Goal: Information Seeking & Learning: Learn about a topic

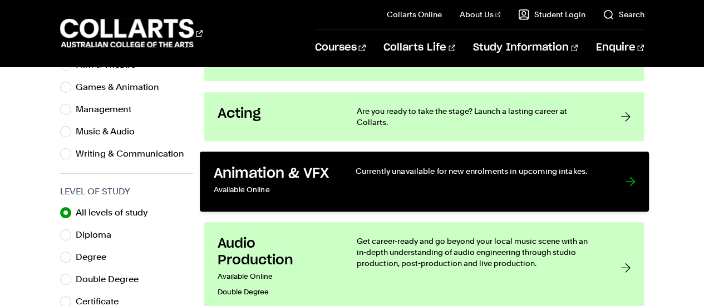
scroll to position [462, 0]
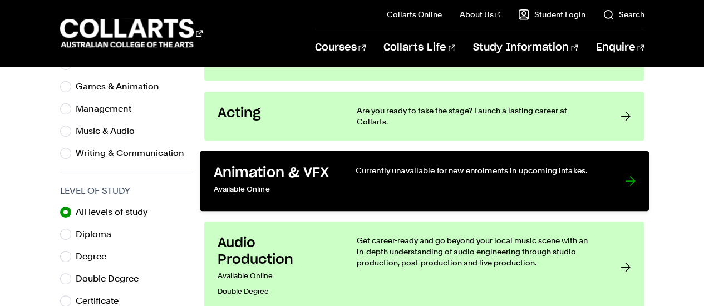
click at [273, 166] on h3 "Animation & VFX" at bounding box center [272, 173] width 119 height 17
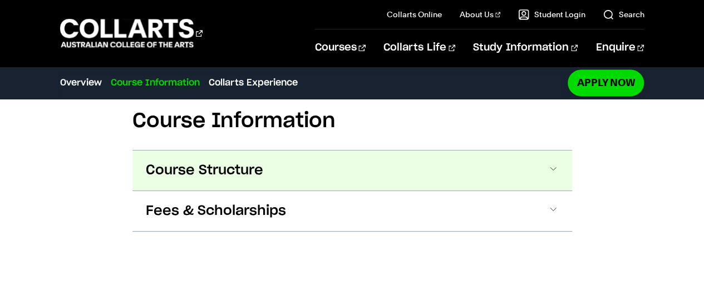
click at [261, 171] on span "Course Structure" at bounding box center [204, 171] width 117 height 18
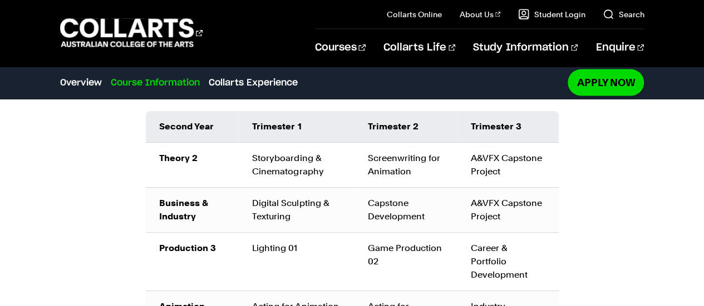
scroll to position [1150, 0]
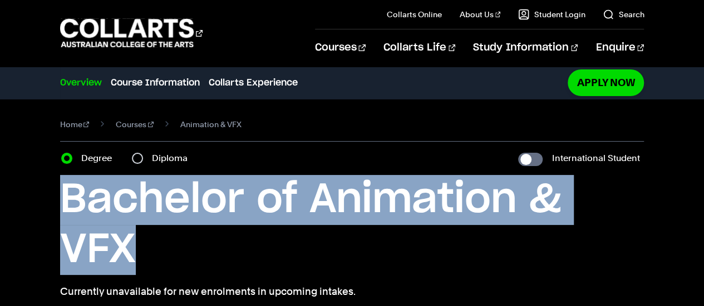
drag, startPoint x: 61, startPoint y: 193, endPoint x: 146, endPoint y: 233, distance: 94.5
click at [146, 233] on h1 "Bachelor of Animation & VFX" at bounding box center [352, 225] width 584 height 100
copy h1 "Bachelor of Animation & VFX"
click at [146, 233] on h1 "Bachelor of Animation & VFX" at bounding box center [352, 225] width 584 height 100
